Goal: Transaction & Acquisition: Purchase product/service

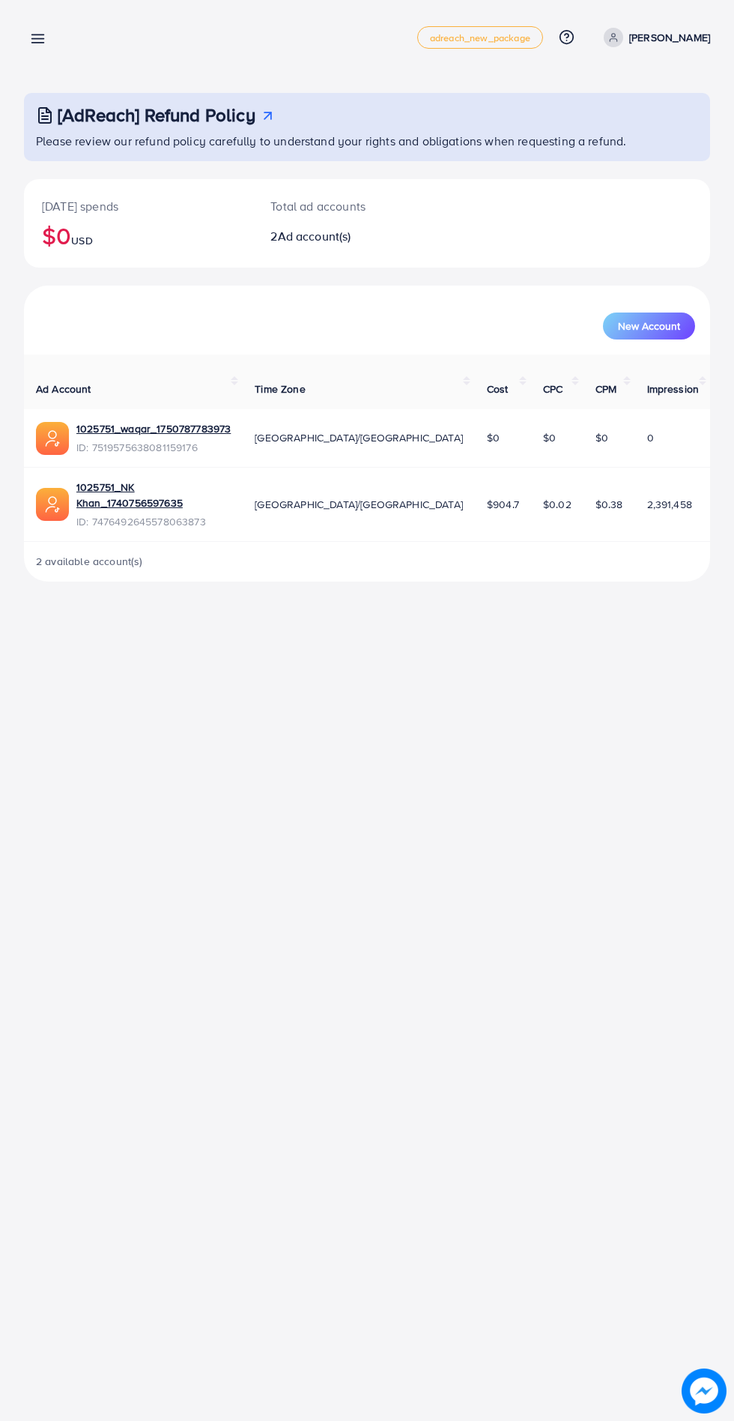
click at [34, 37] on icon at bounding box center [38, 39] width 16 height 16
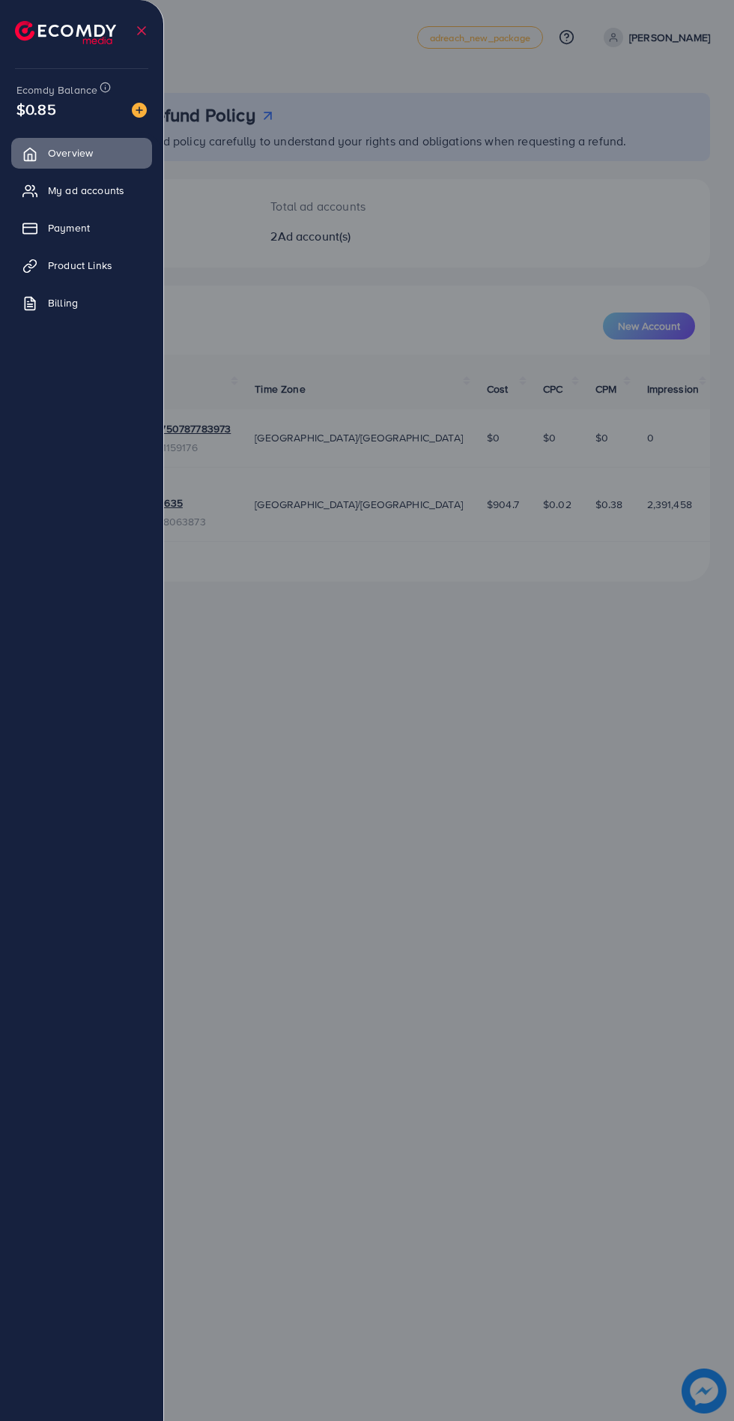
click at [46, 190] on link "My ad accounts" at bounding box center [81, 190] width 141 height 30
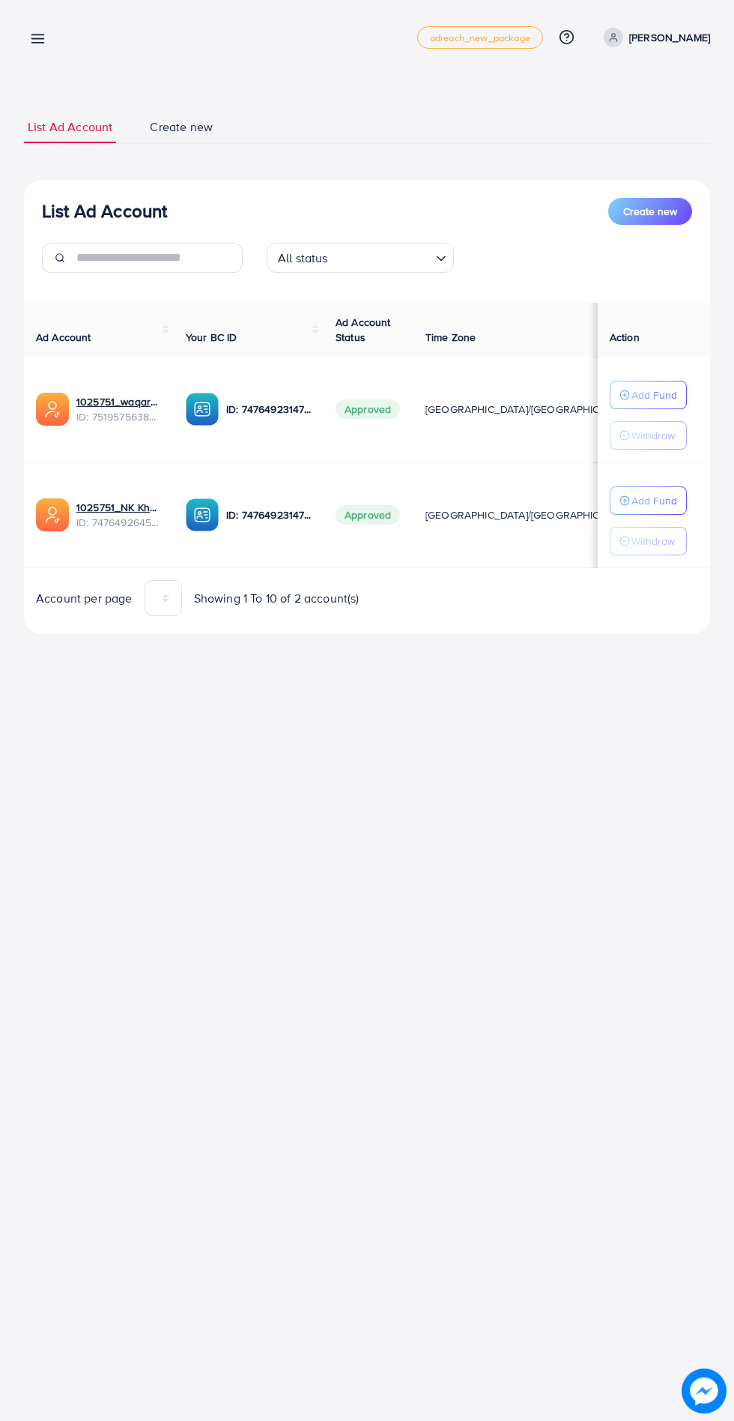
click at [43, 43] on line at bounding box center [38, 43] width 12 height 0
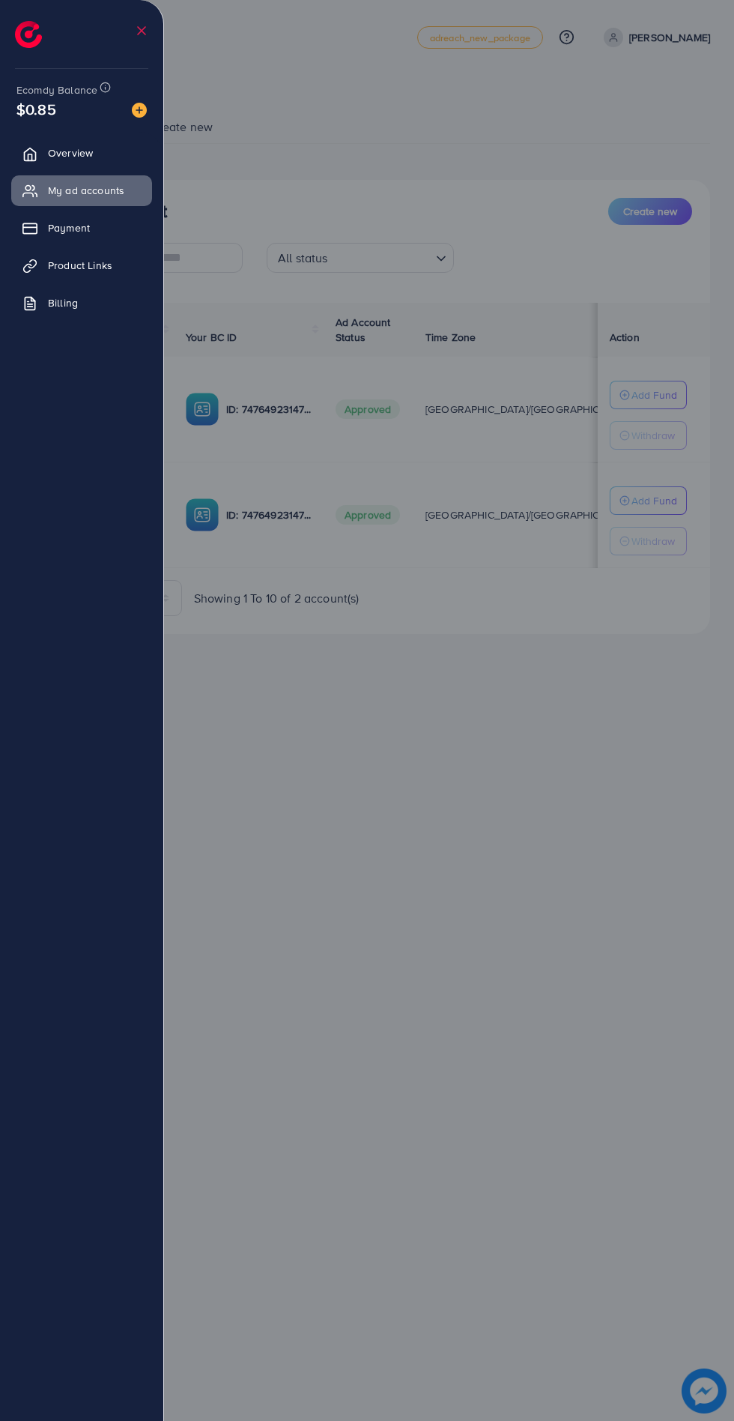
click at [43, 220] on link "Payment" at bounding box center [81, 228] width 141 height 30
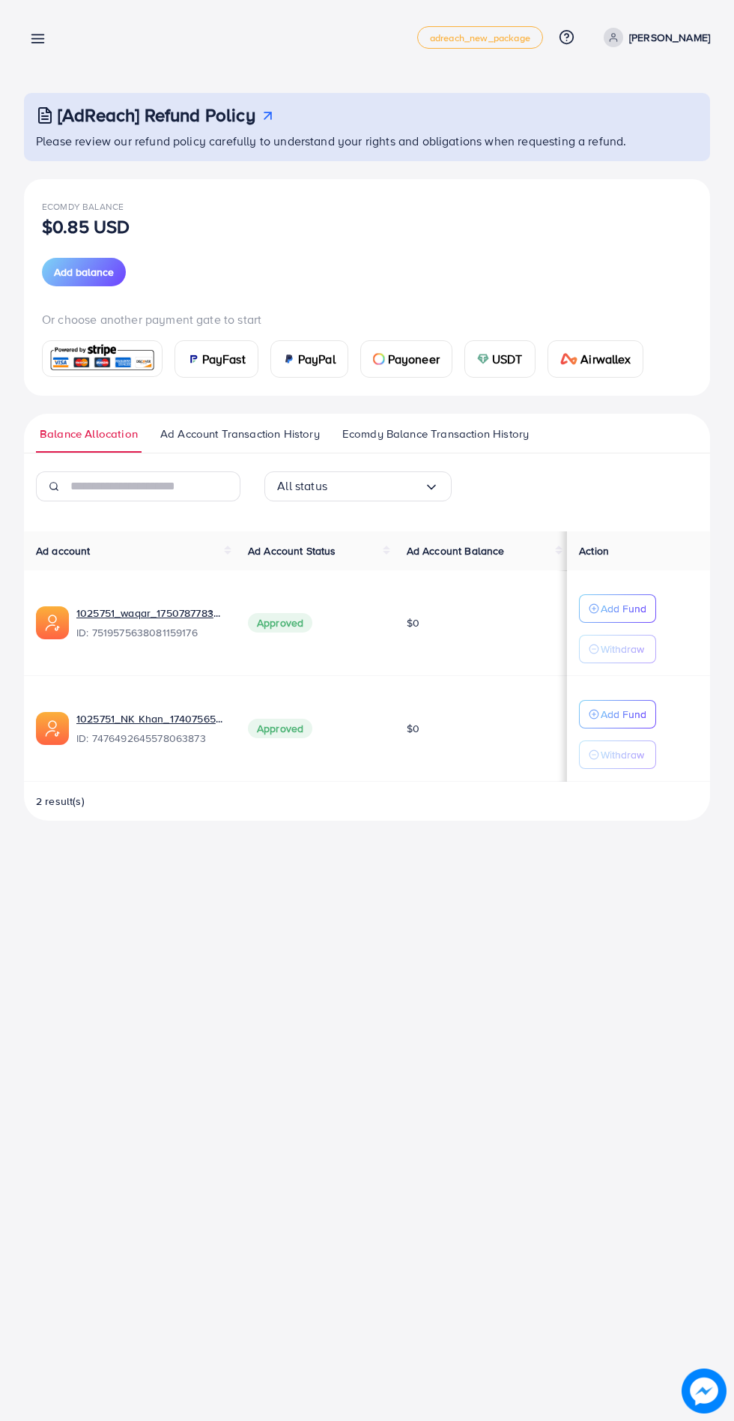
click at [483, 358] on img at bounding box center [483, 359] width 12 height 12
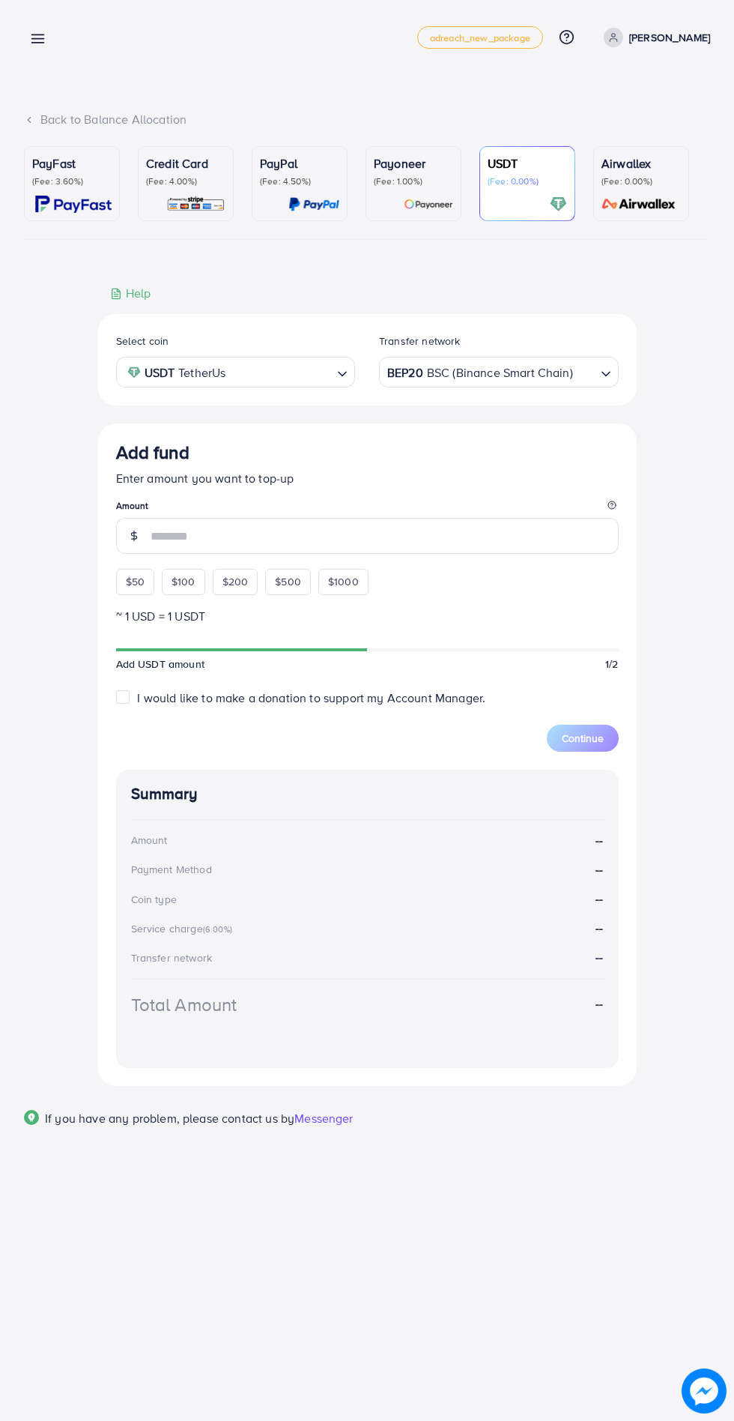
click at [125, 590] on div "$50 $100 $200 $500 $1000" at bounding box center [269, 577] width 307 height 33
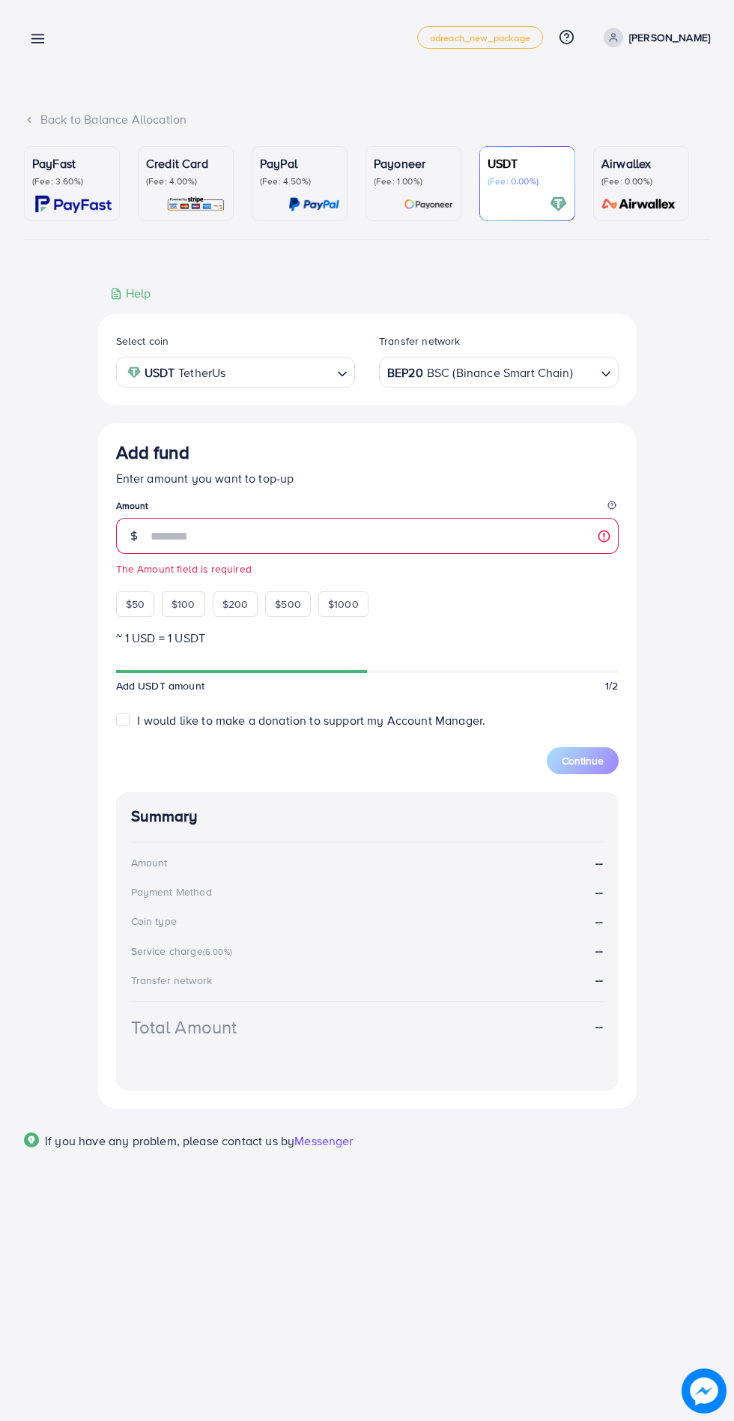
click at [135, 607] on span "$50" at bounding box center [135, 603] width 19 height 15
type input "**"
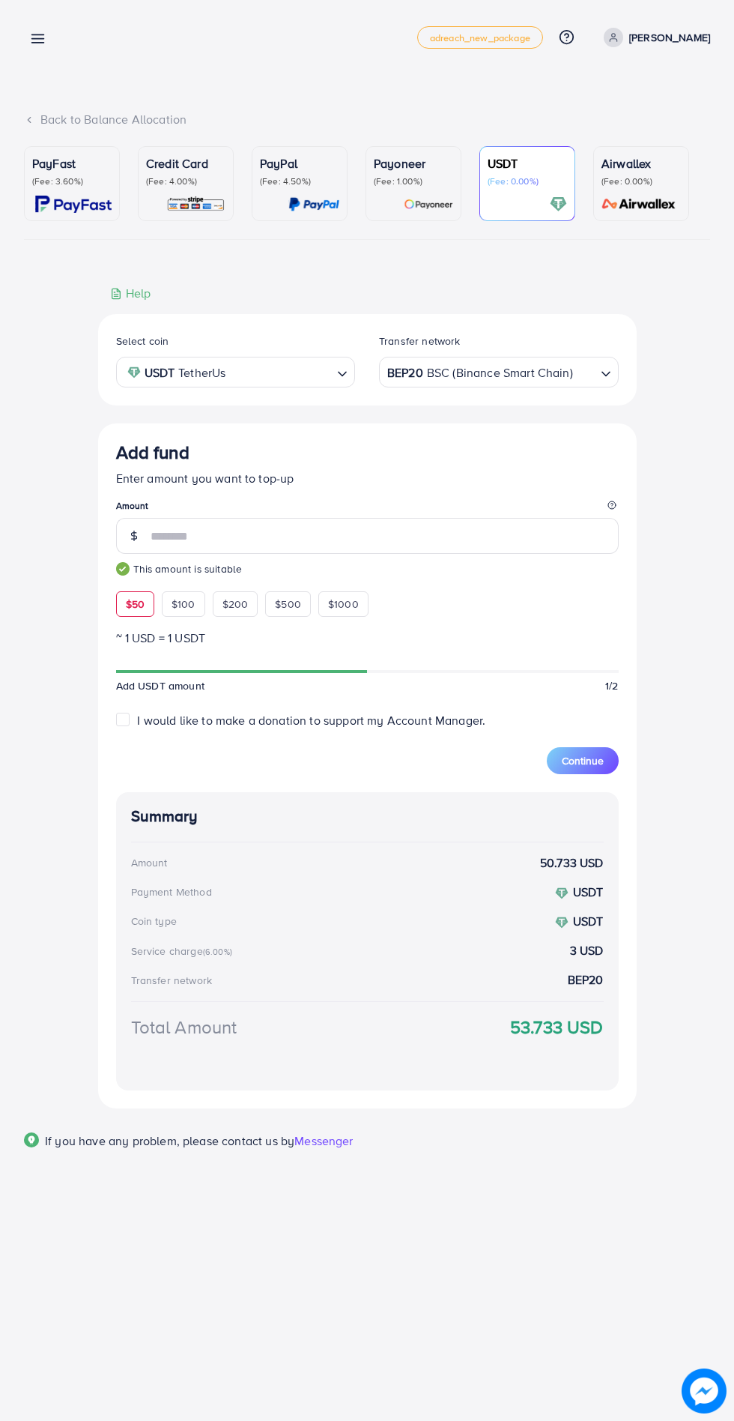
click at [567, 767] on span "Continue" at bounding box center [583, 760] width 42 height 15
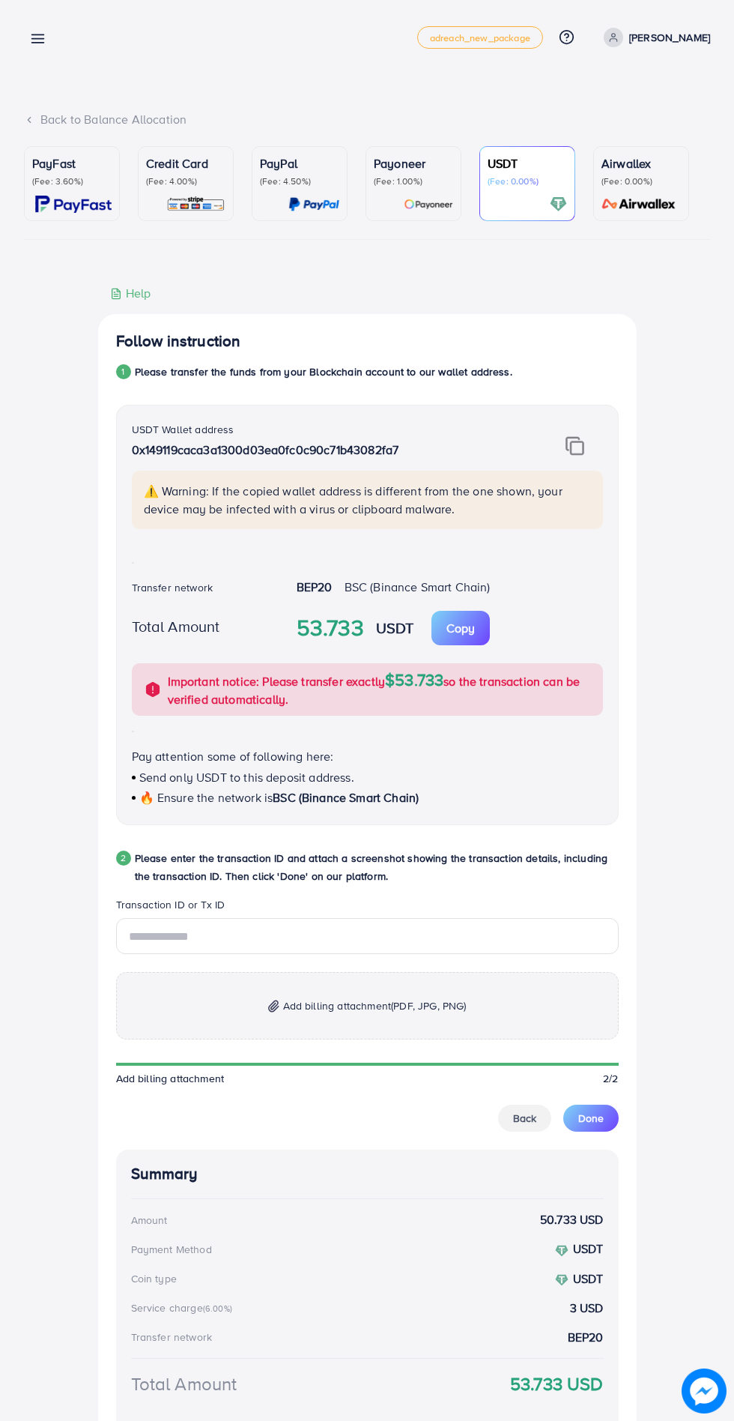
click at [575, 449] on img at bounding box center [575, 445] width 19 height 19
click at [568, 450] on img at bounding box center [575, 445] width 19 height 19
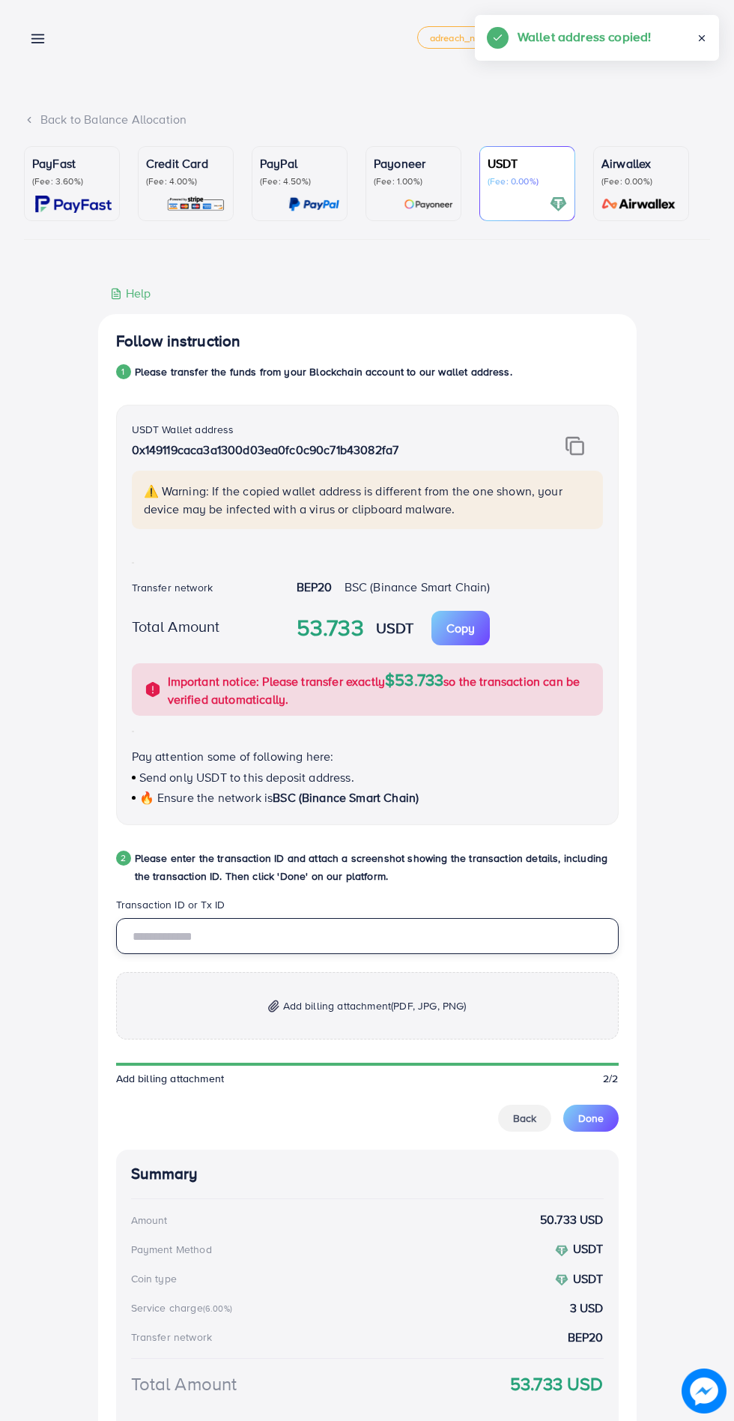
click at [147, 940] on input "text" at bounding box center [367, 936] width 503 height 36
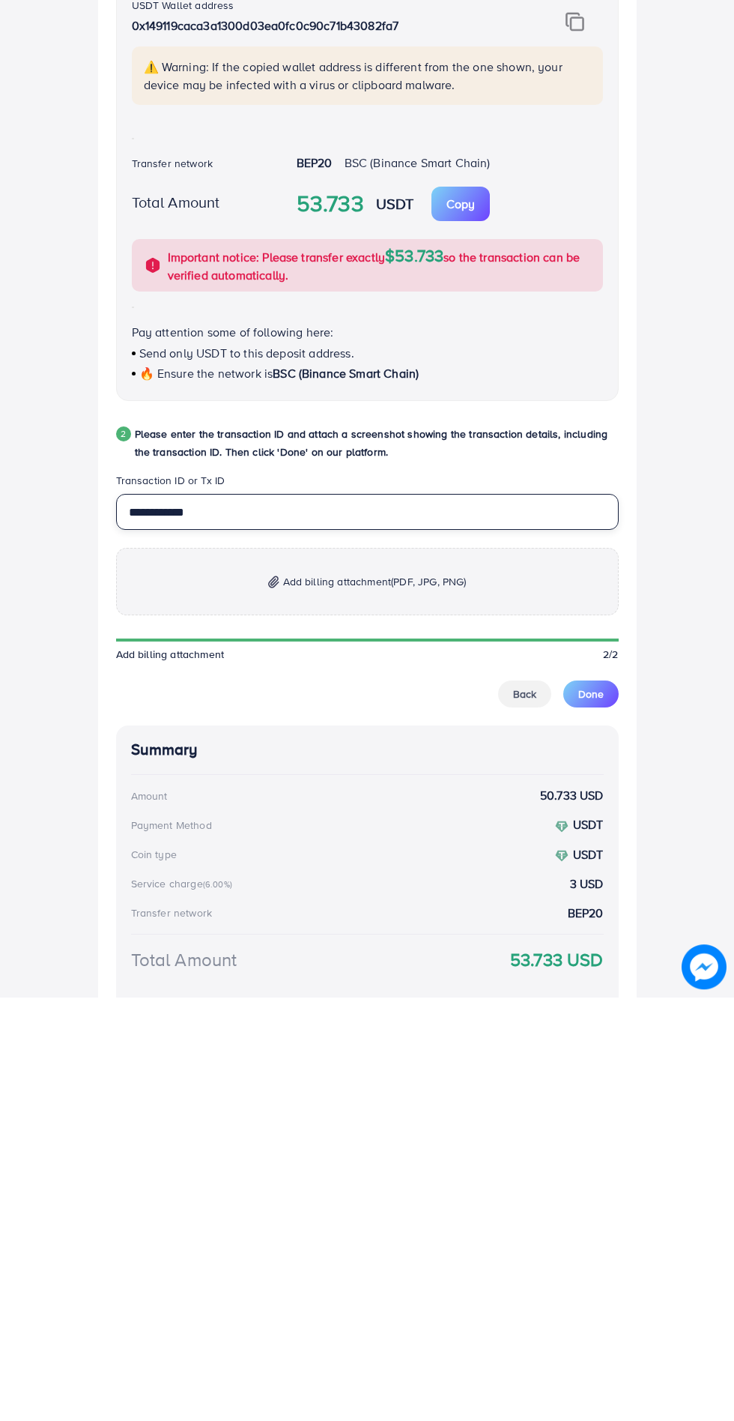
type input "**********"
click at [215, 993] on p "Add billing attachment (PDF, JPG, PNG)" at bounding box center [367, 1005] width 503 height 67
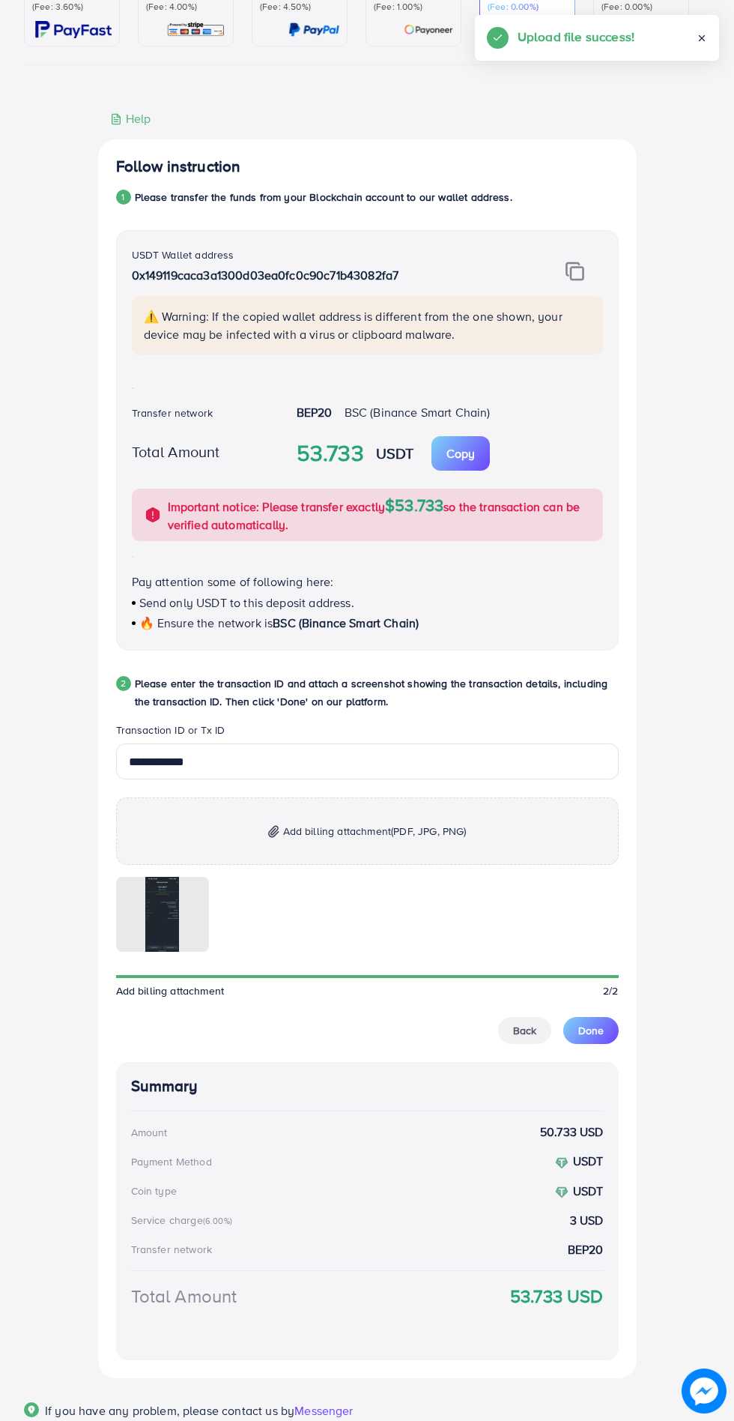
scroll to position [235, 0]
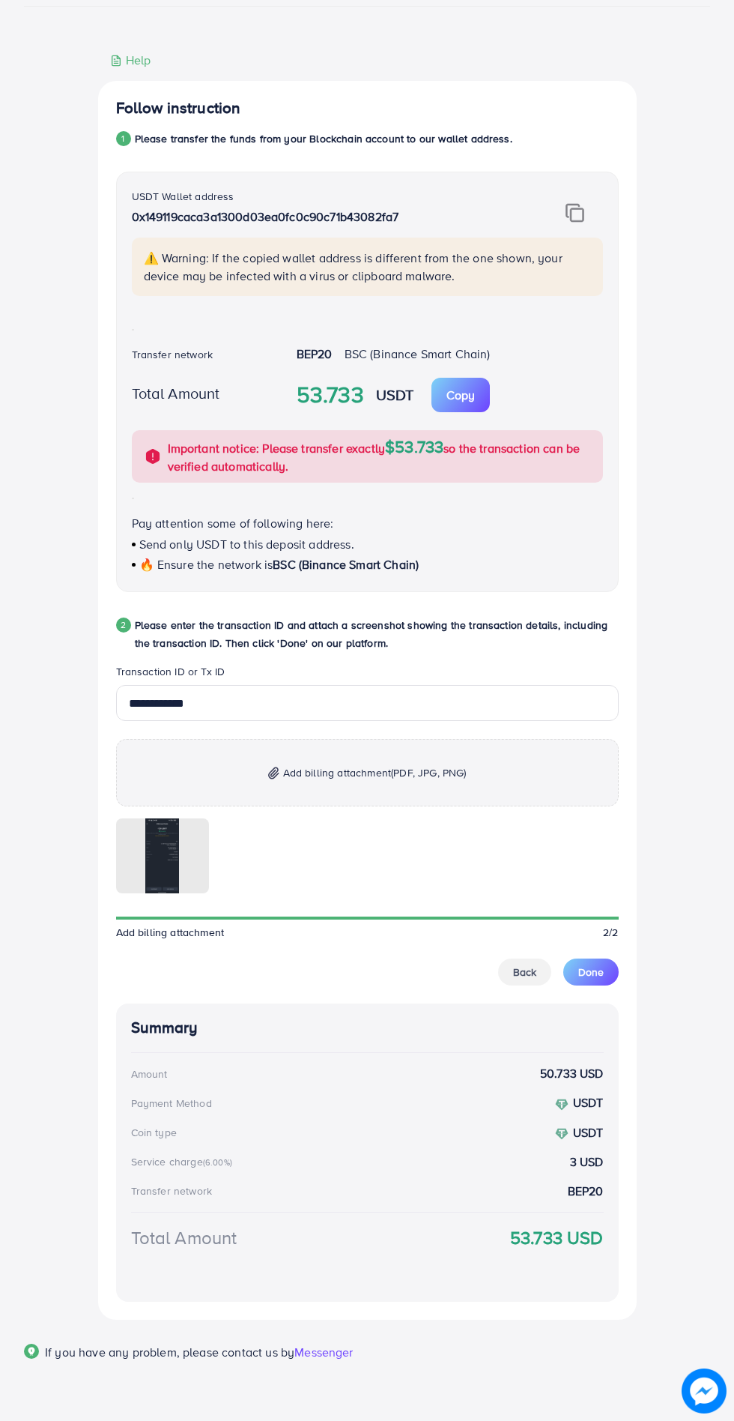
click at [590, 973] on span "Done" at bounding box center [590, 971] width 25 height 15
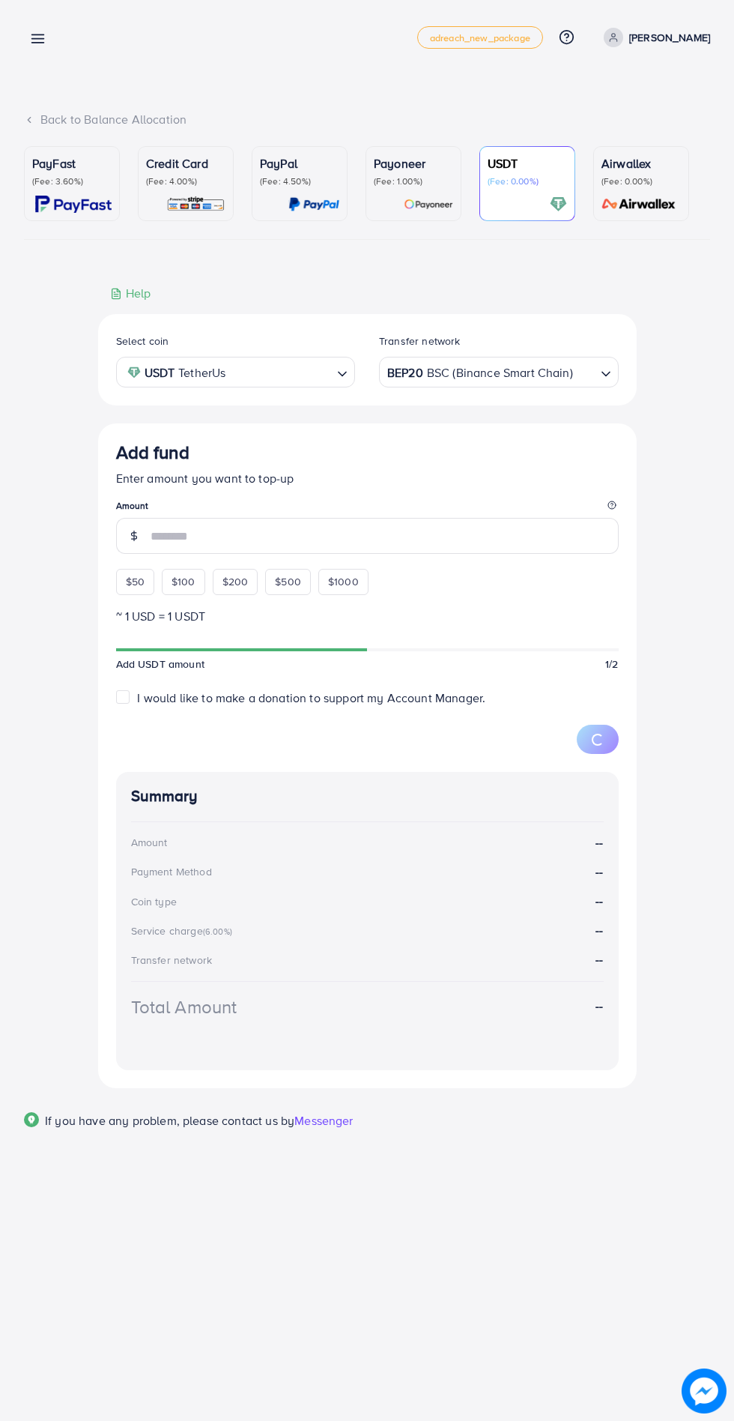
scroll to position [0, 0]
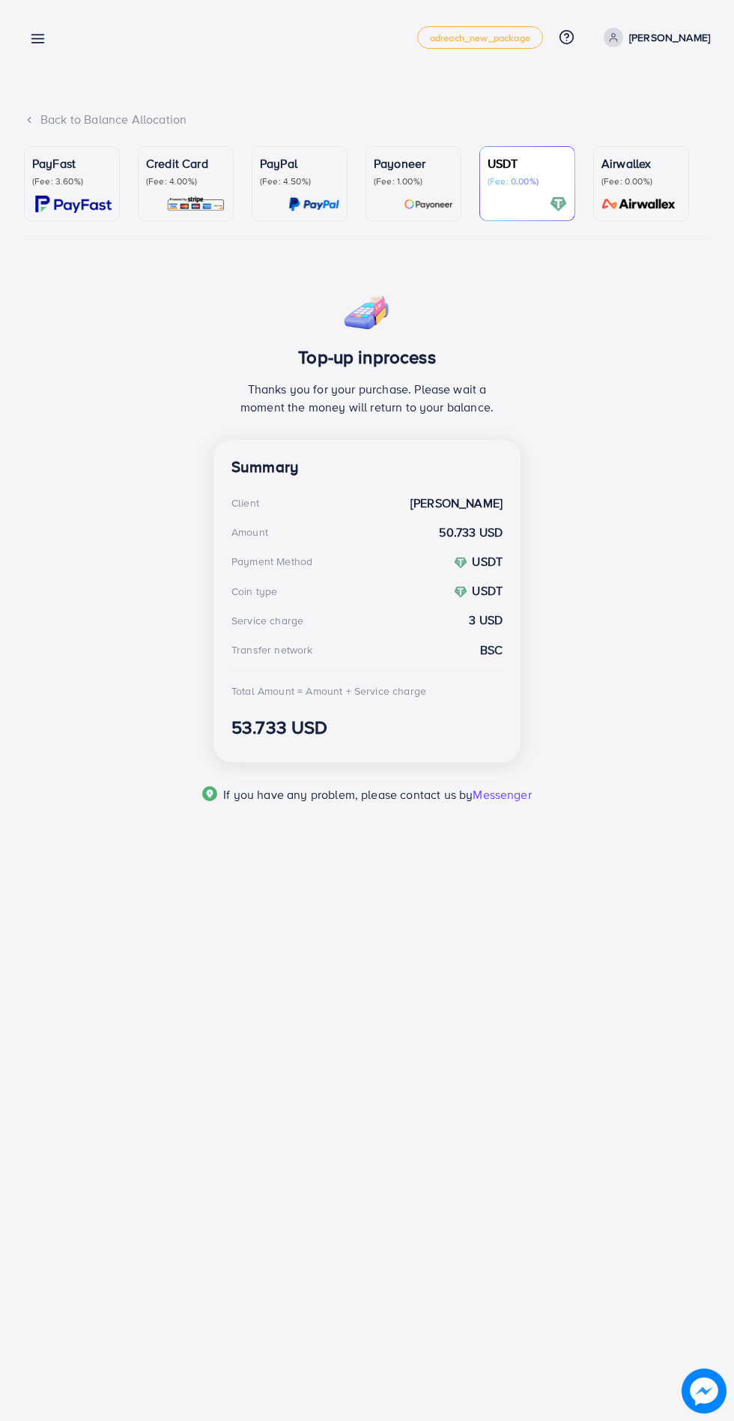
click at [34, 37] on icon at bounding box center [38, 39] width 16 height 16
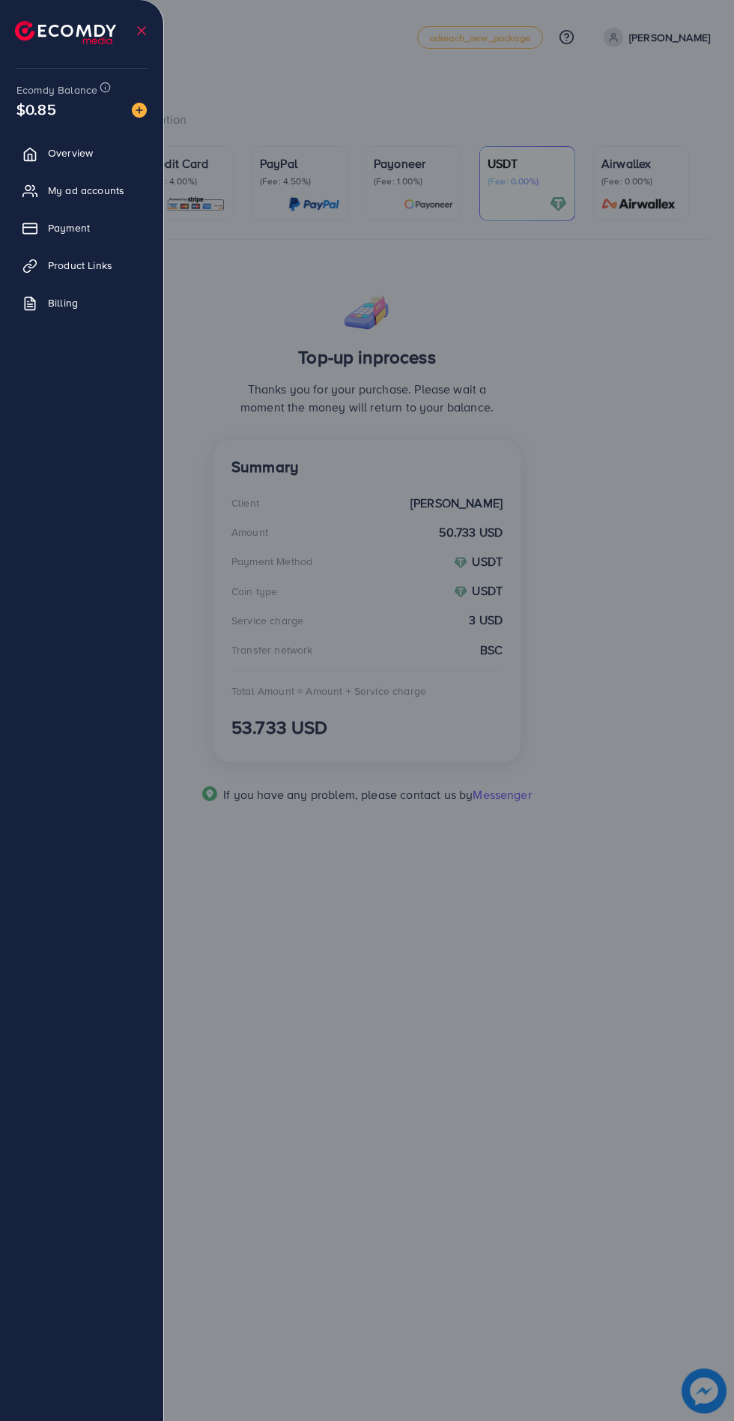
click at [232, 1077] on div at bounding box center [367, 852] width 734 height 1705
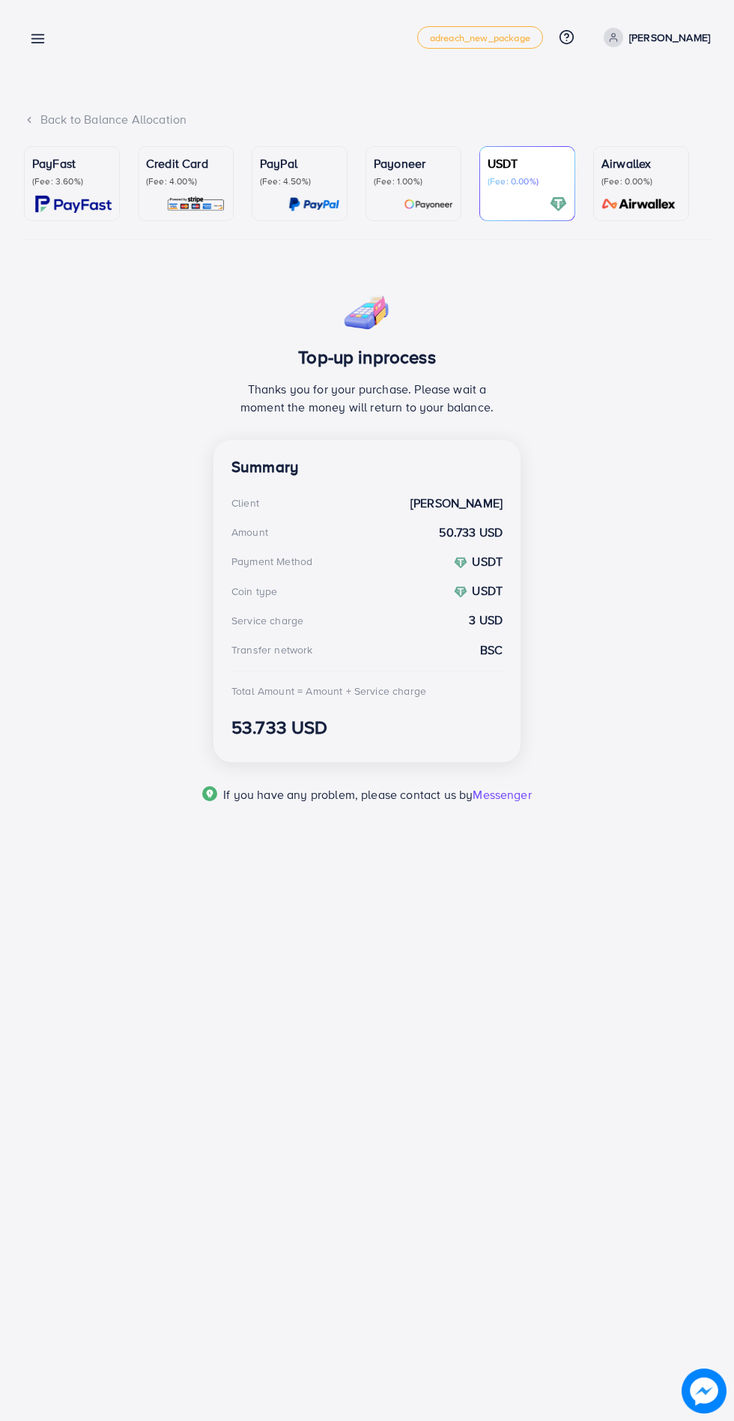
click at [35, 40] on icon at bounding box center [38, 39] width 16 height 16
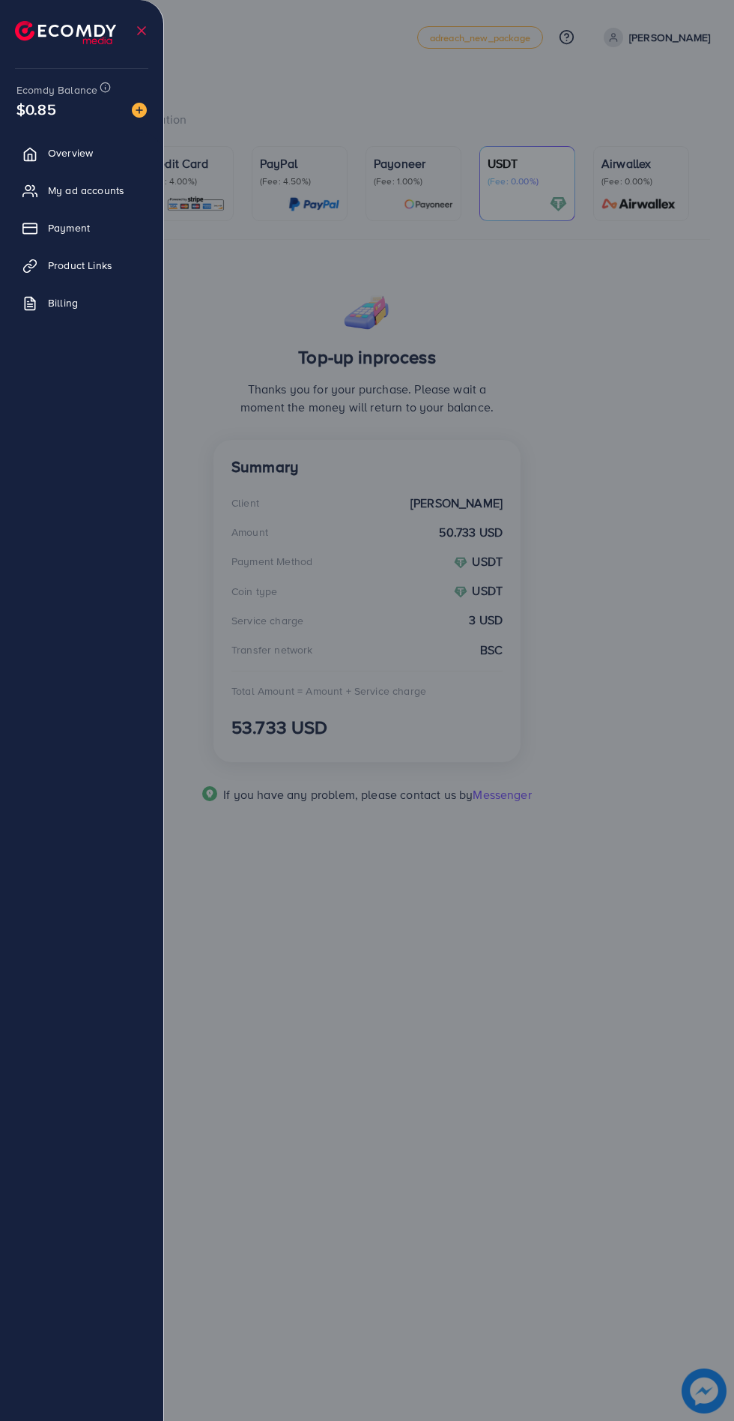
click at [283, 1038] on div at bounding box center [367, 852] width 734 height 1705
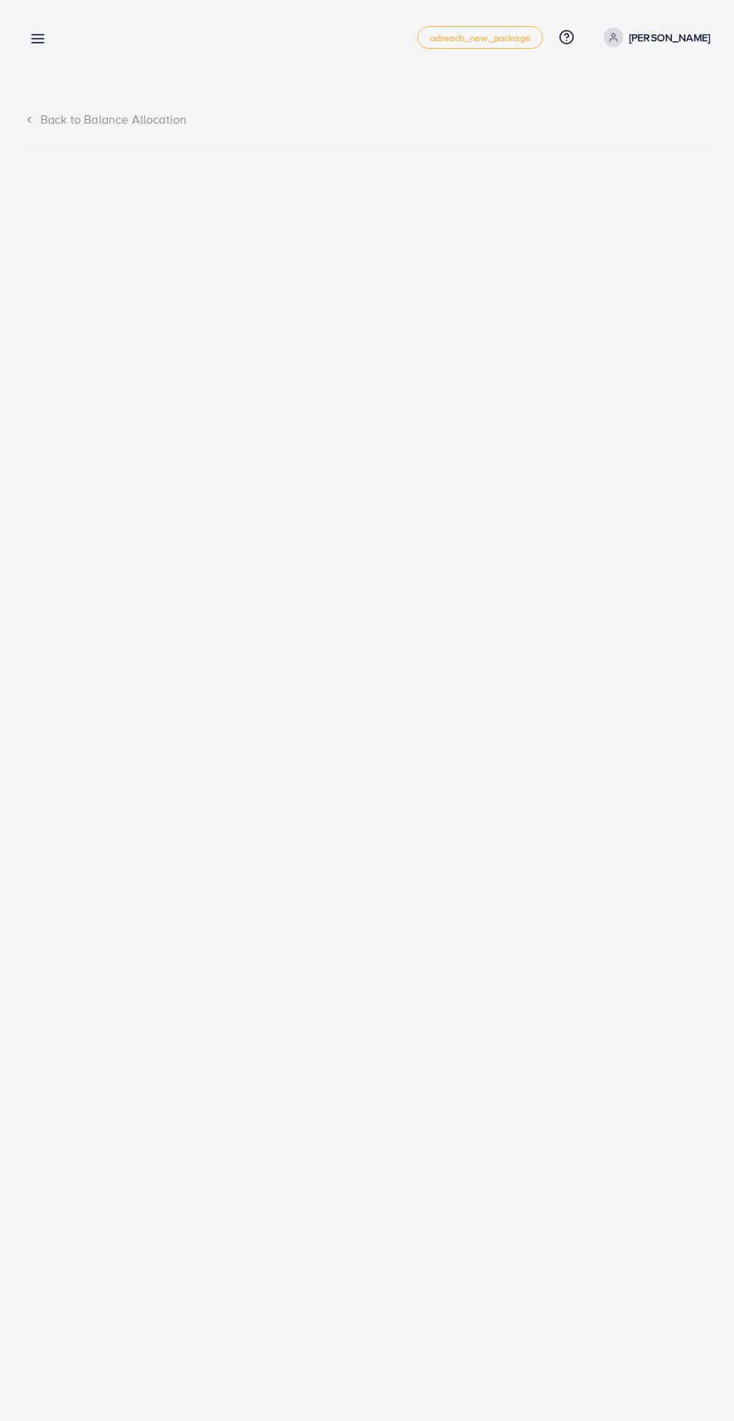
click at [37, 39] on line at bounding box center [38, 39] width 12 height 0
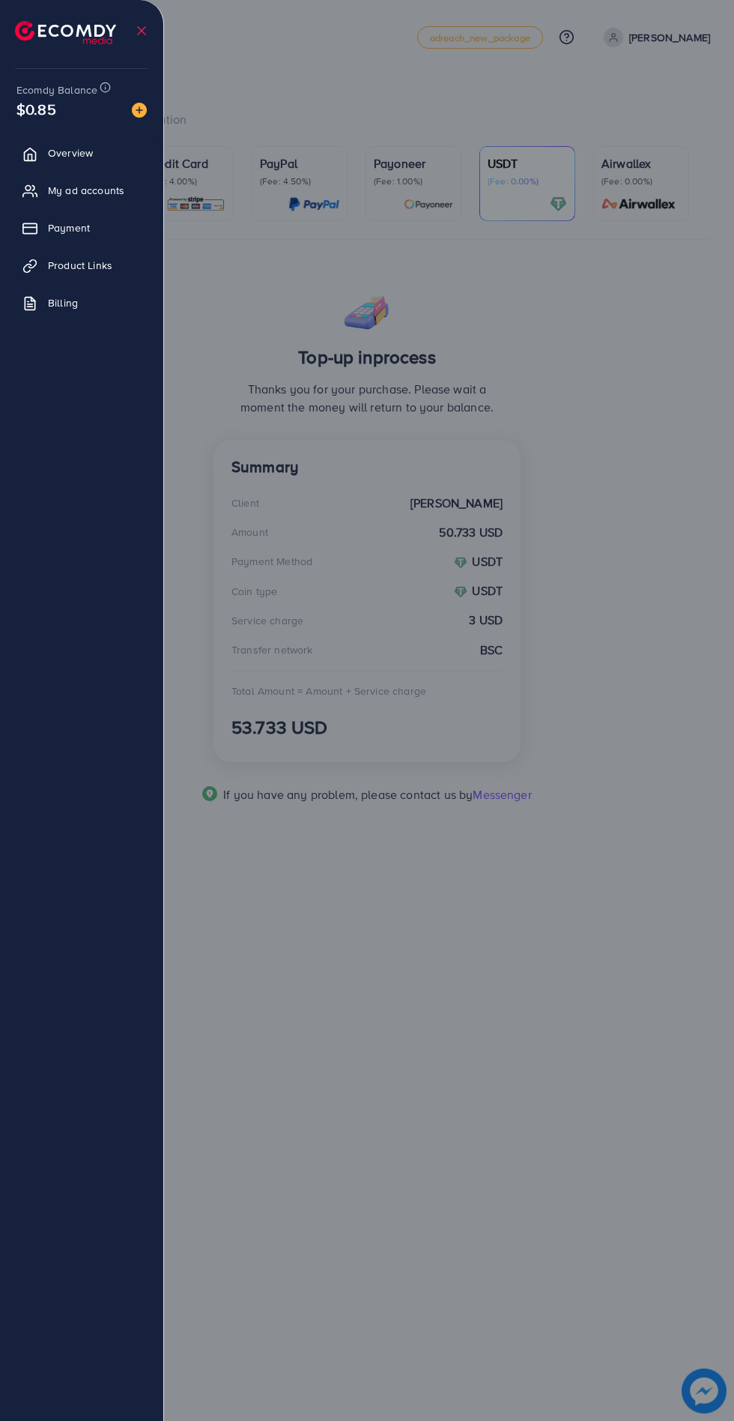
click at [348, 1086] on div at bounding box center [367, 852] width 734 height 1705
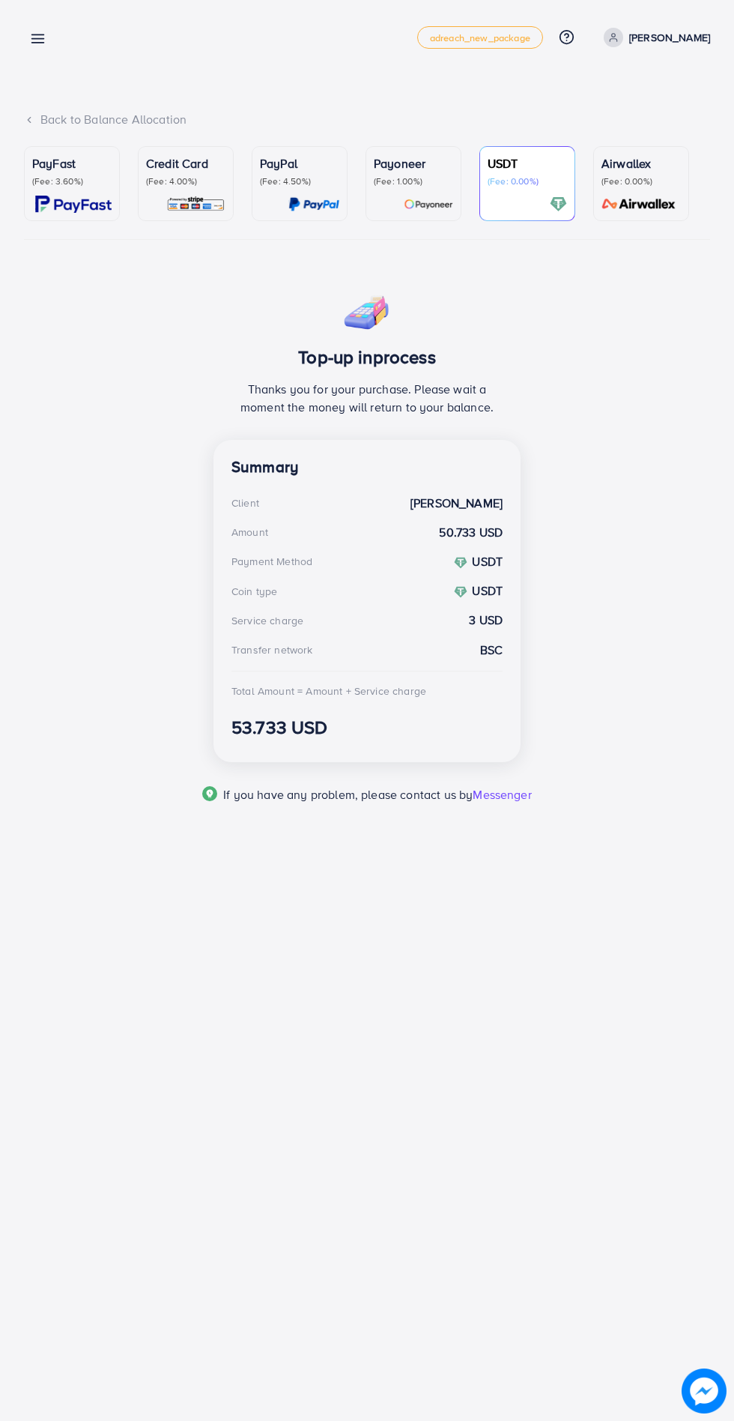
click at [37, 39] on line at bounding box center [38, 39] width 12 height 0
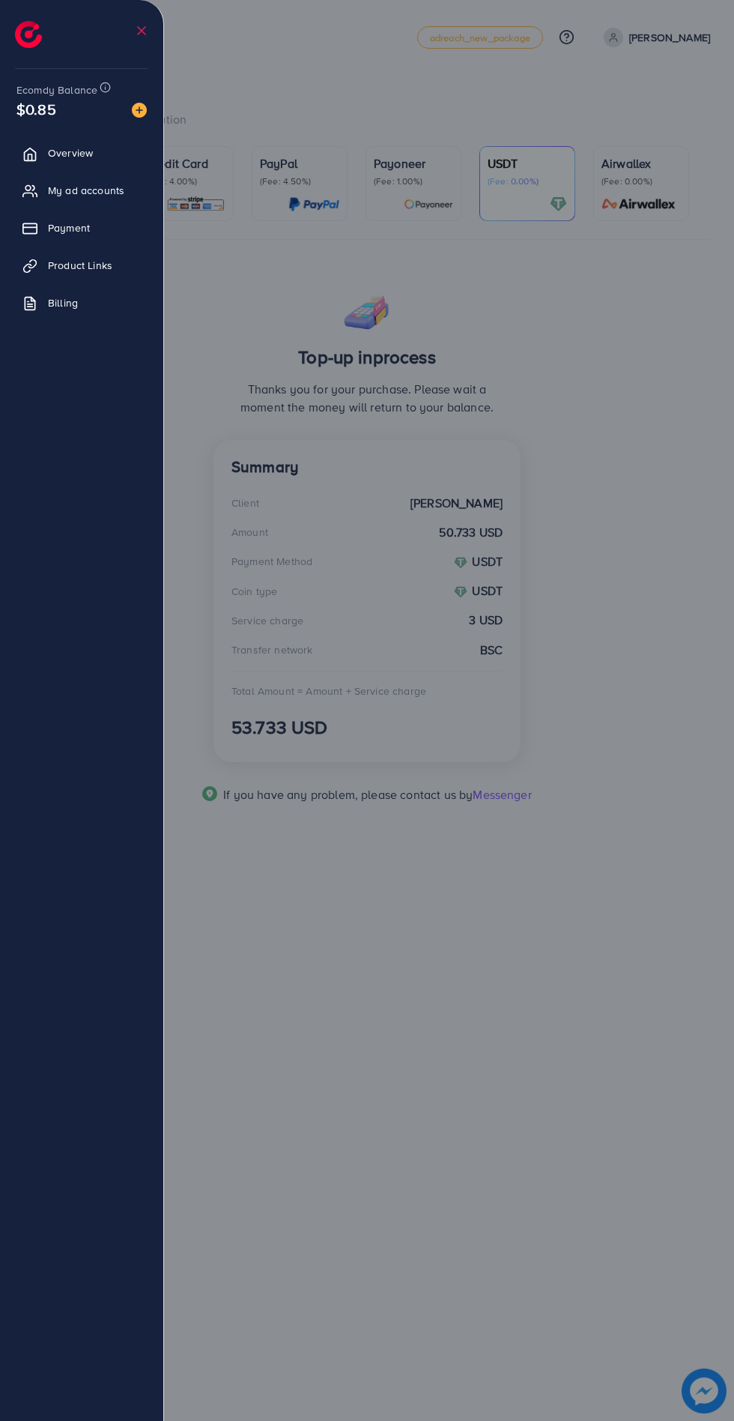
click at [40, 141] on link "Overview" at bounding box center [81, 153] width 141 height 30
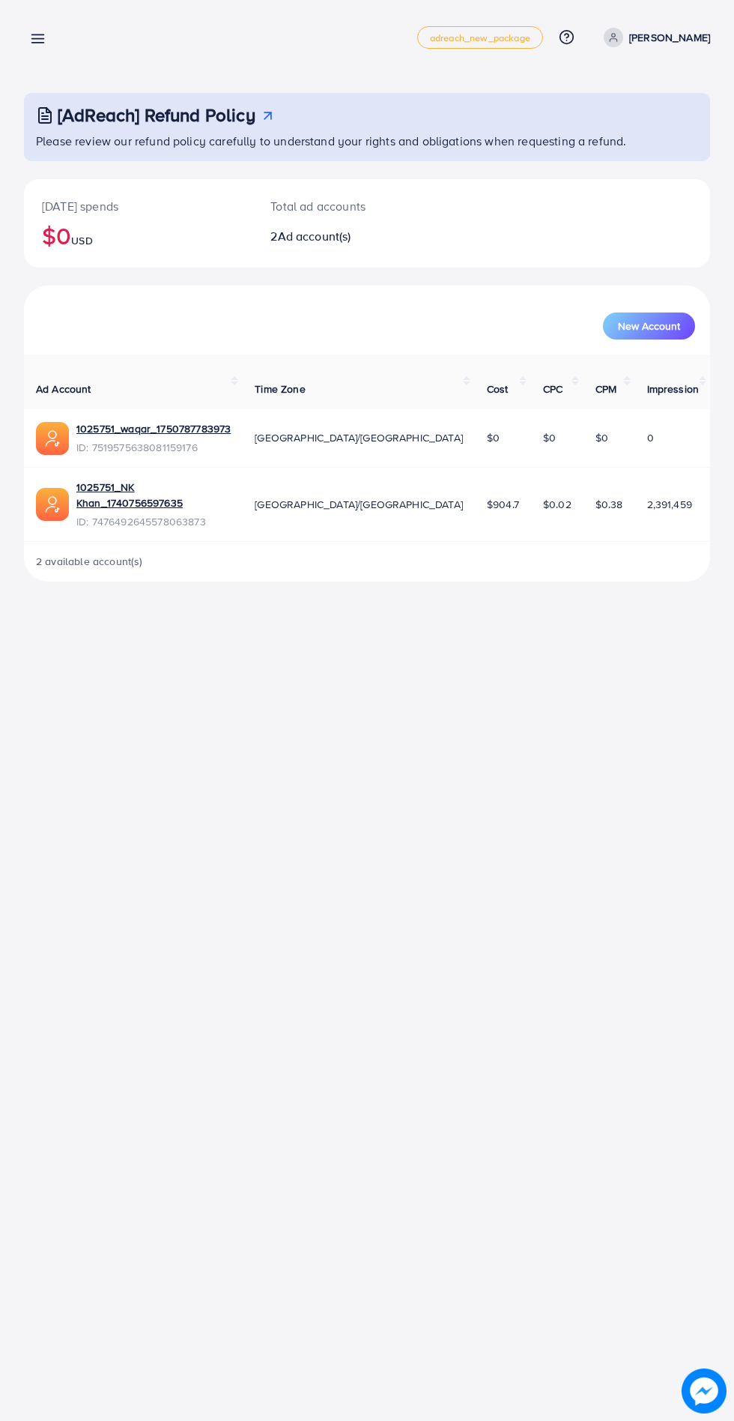
click at [37, 31] on icon at bounding box center [38, 39] width 16 height 16
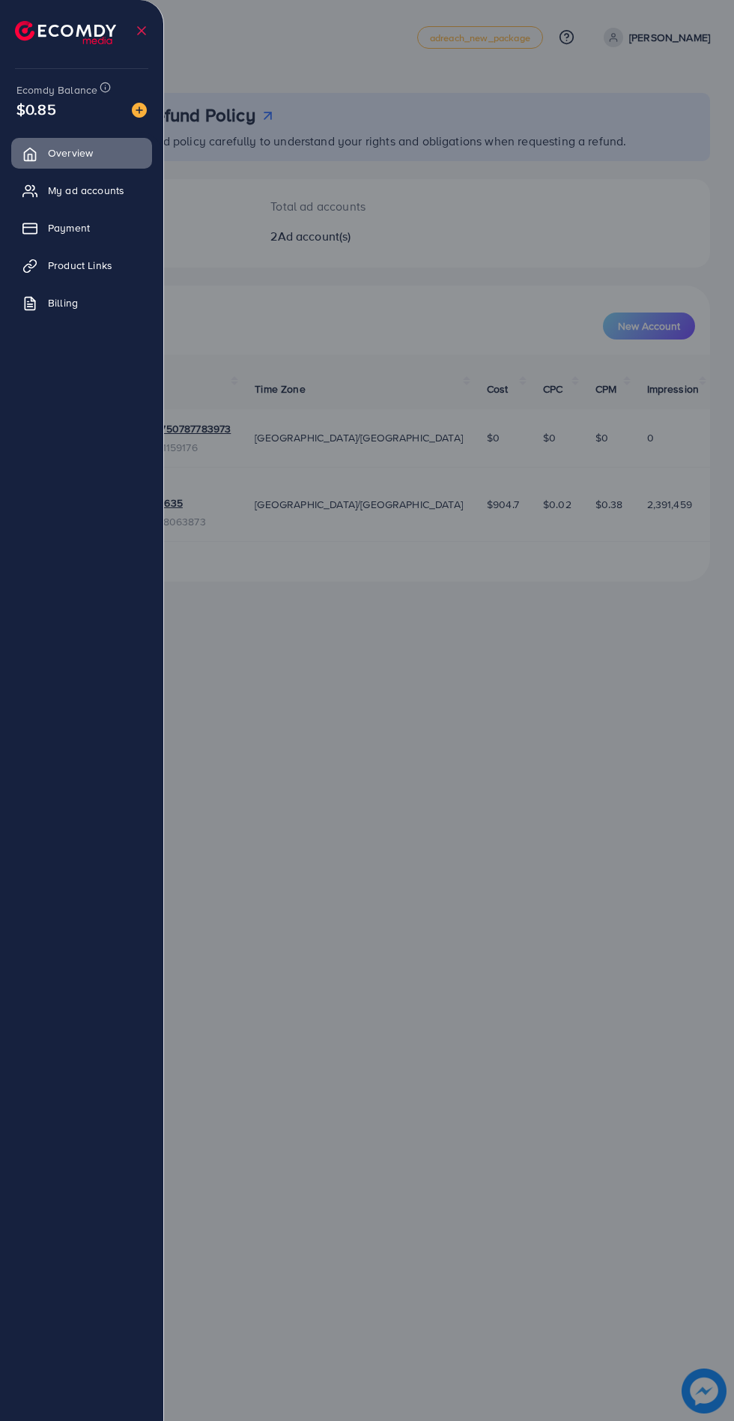
click at [312, 772] on div at bounding box center [367, 852] width 734 height 1705
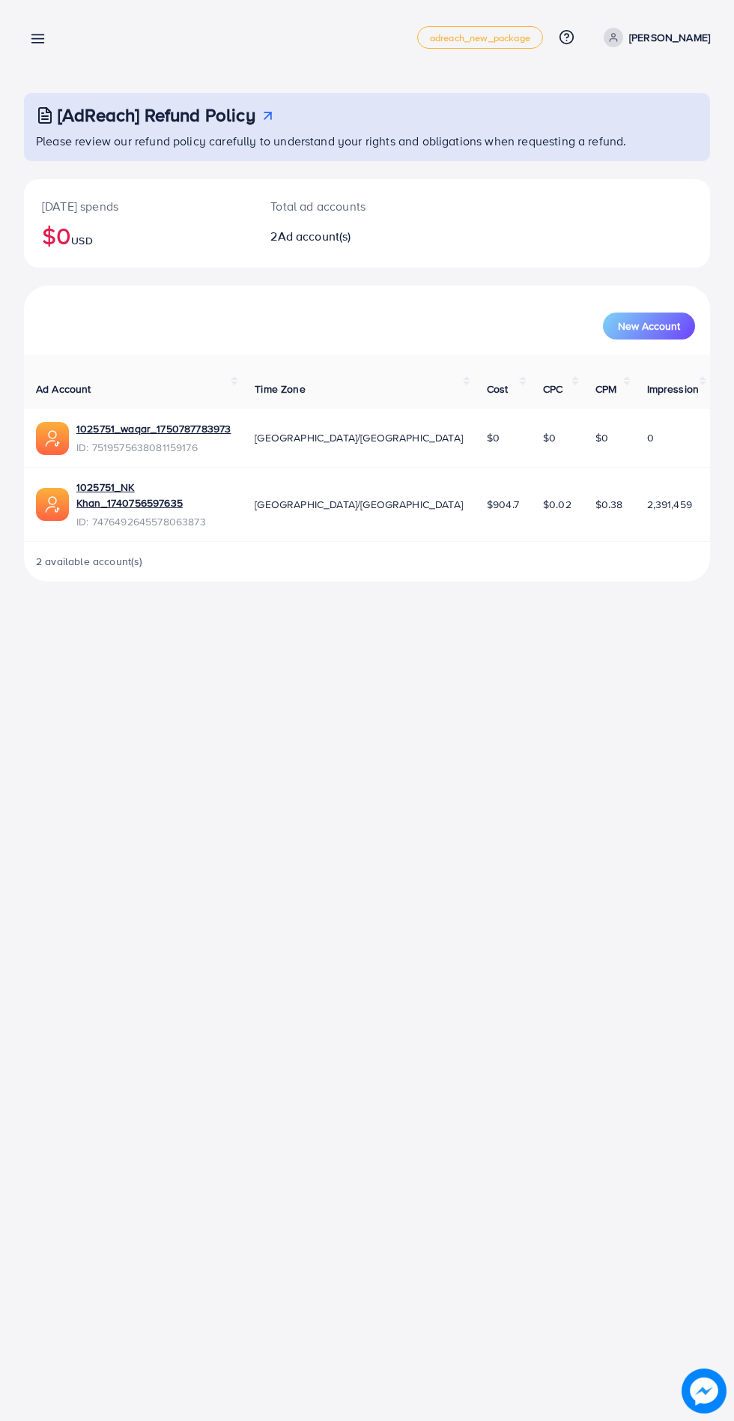
click at [37, 39] on line at bounding box center [38, 39] width 12 height 0
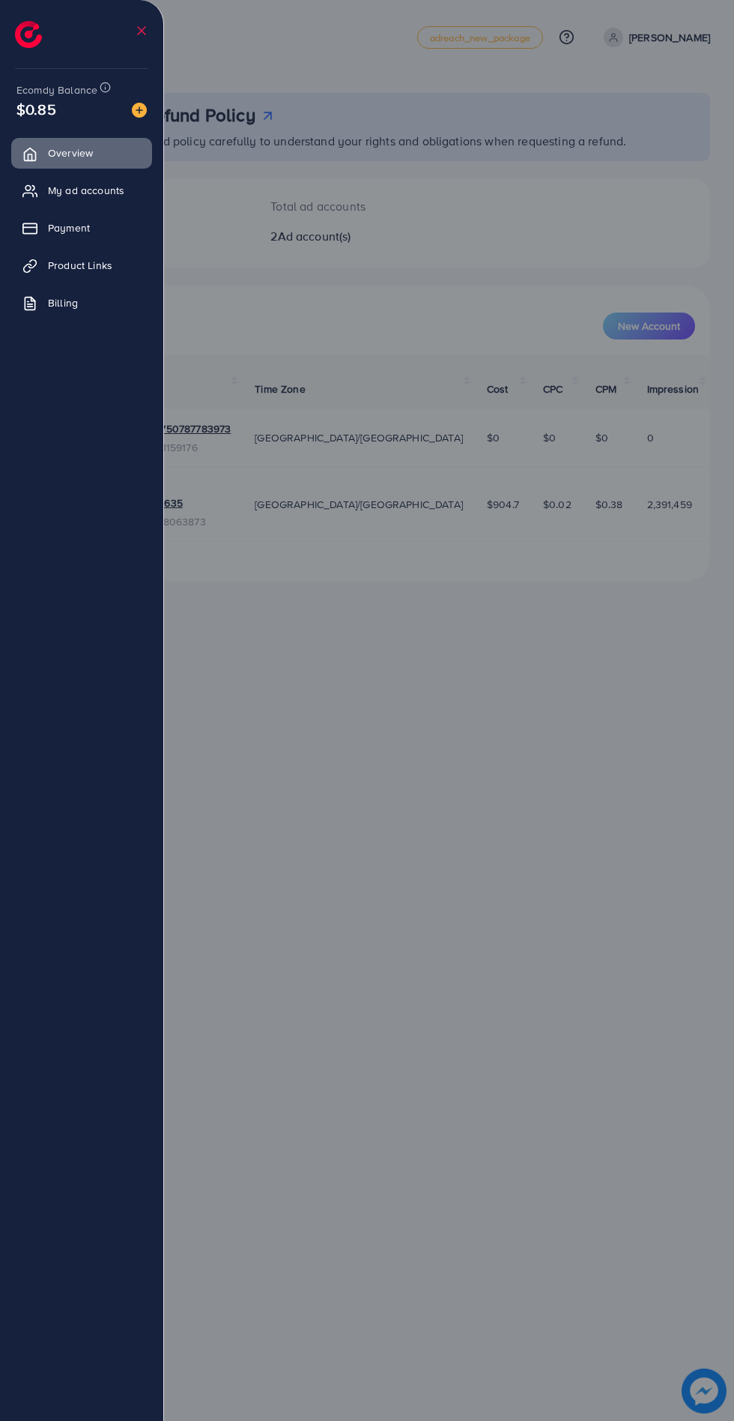
click at [315, 772] on div at bounding box center [367, 852] width 734 height 1705
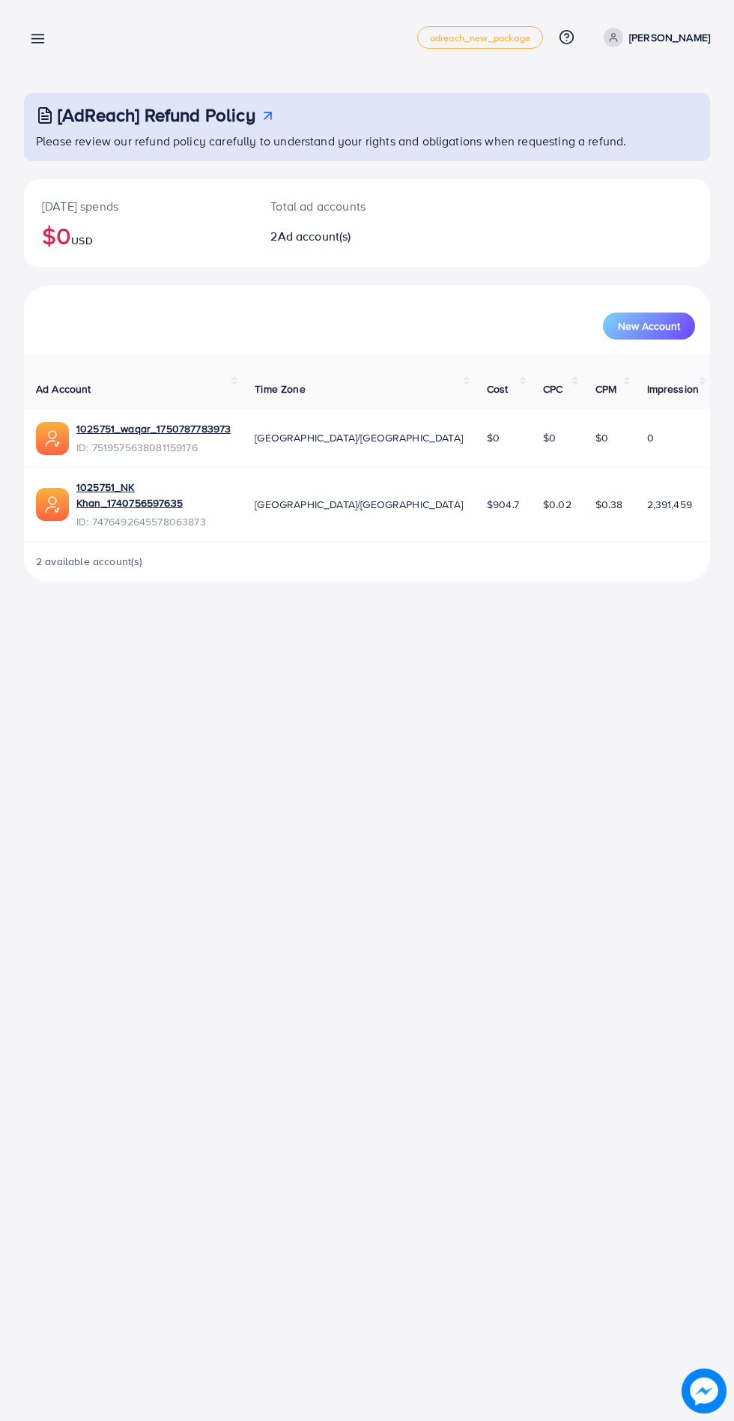
click at [45, 35] on icon at bounding box center [38, 39] width 16 height 16
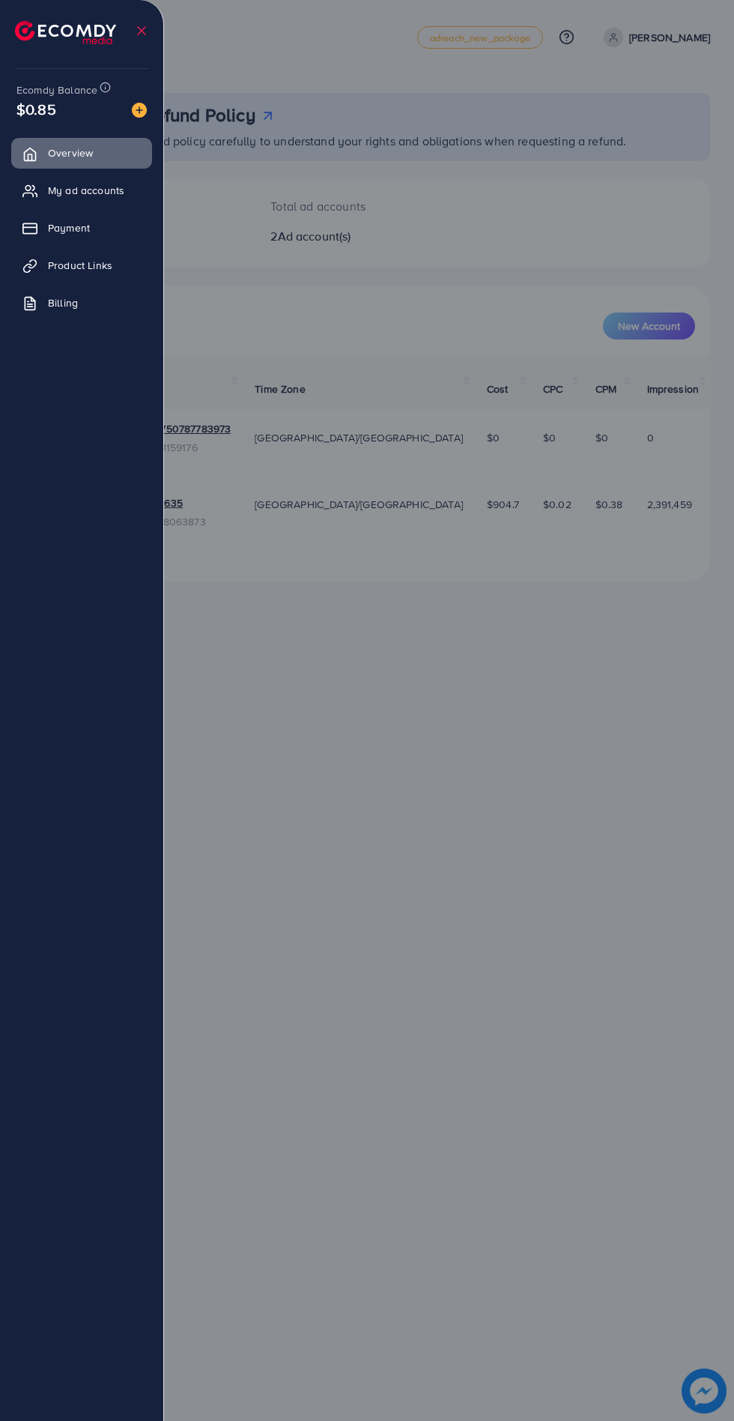
click at [37, 189] on icon at bounding box center [29, 191] width 15 height 15
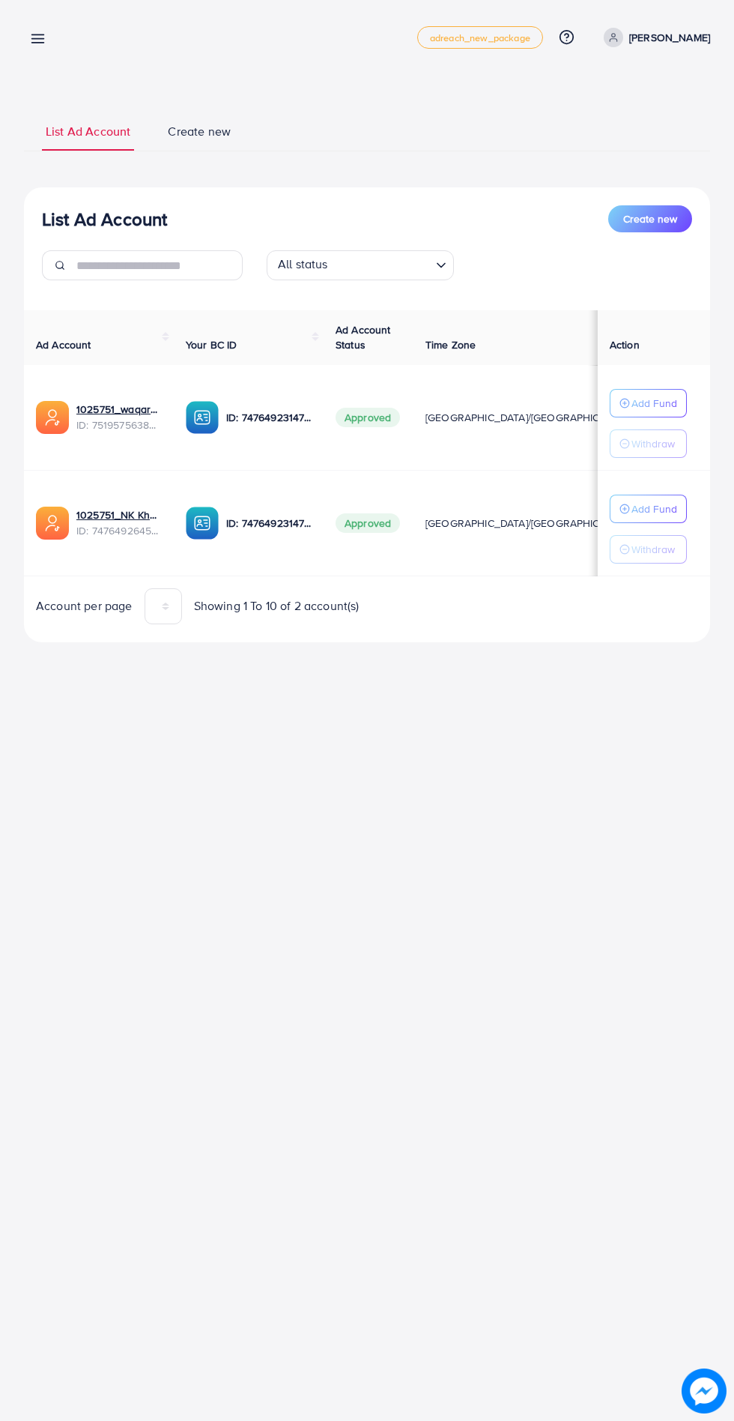
click at [34, 37] on icon at bounding box center [38, 39] width 16 height 16
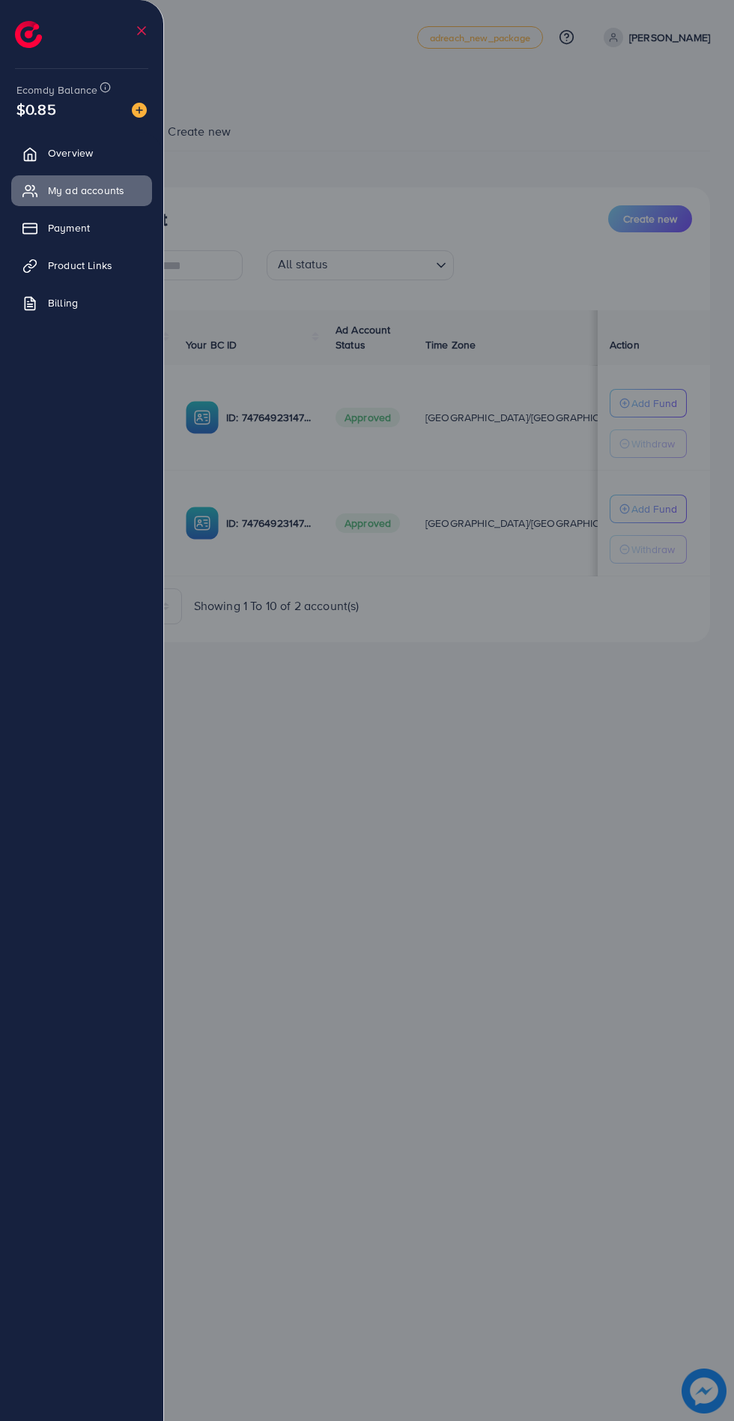
click at [37, 226] on icon at bounding box center [29, 228] width 15 height 15
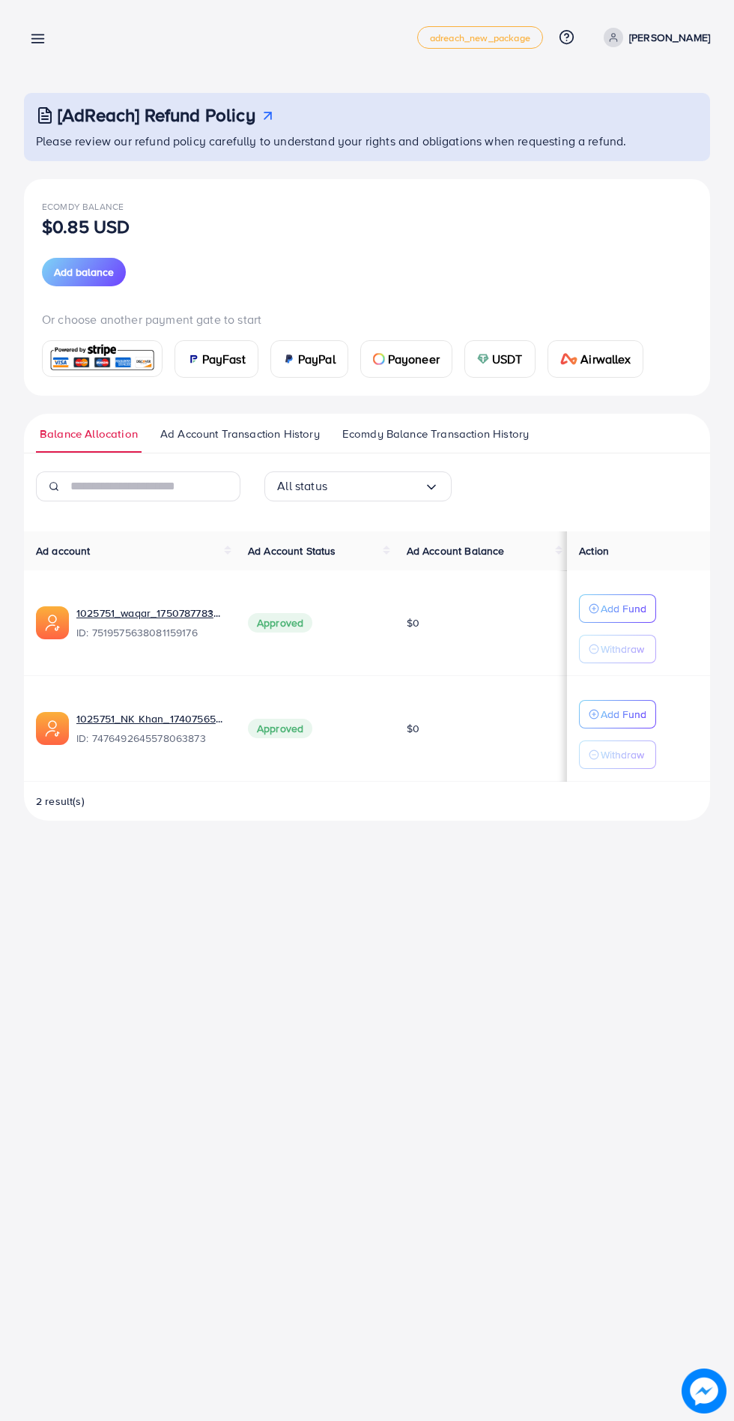
click at [492, 366] on div "USDT" at bounding box center [500, 359] width 70 height 36
